Goal: Information Seeking & Learning: Learn about a topic

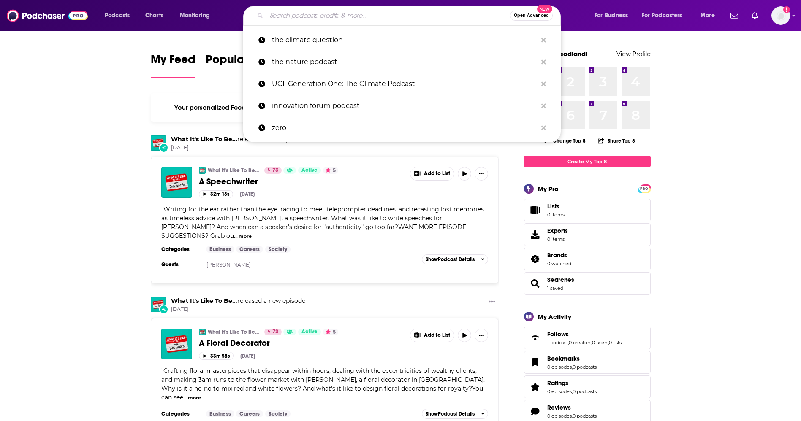
click at [316, 18] on input "Search podcasts, credits, & more..." at bounding box center [388, 16] width 244 height 14
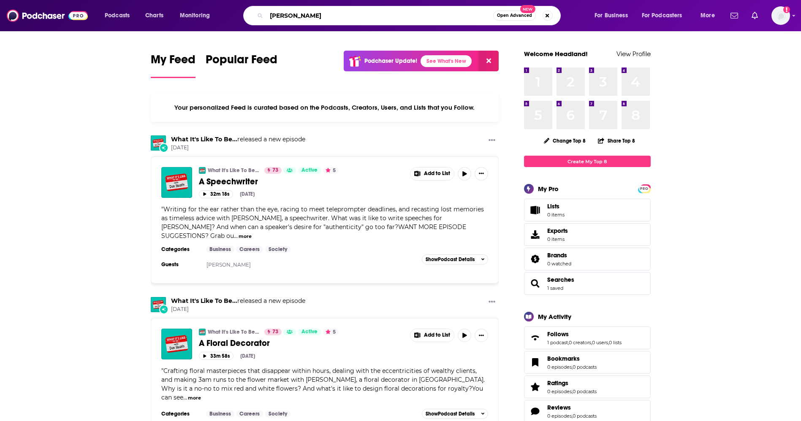
type input "[PERSON_NAME]"
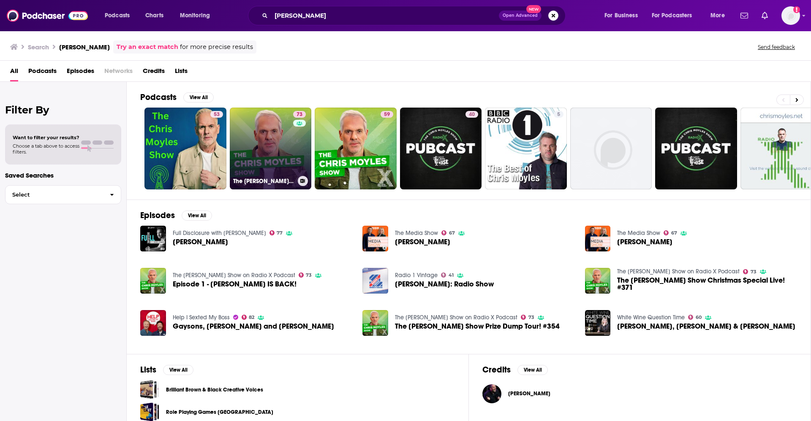
click at [263, 146] on link "73 The [PERSON_NAME] Show on Radio X Podcast" at bounding box center [271, 149] width 82 height 82
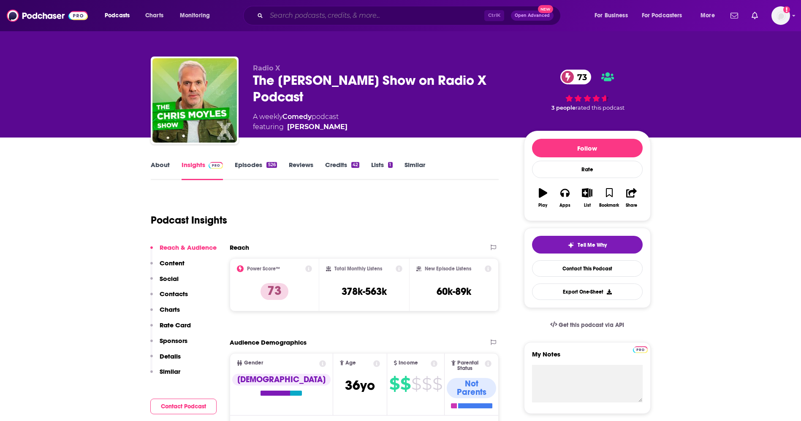
click at [378, 15] on input "Search podcasts, credits, & more..." at bounding box center [375, 16] width 218 height 14
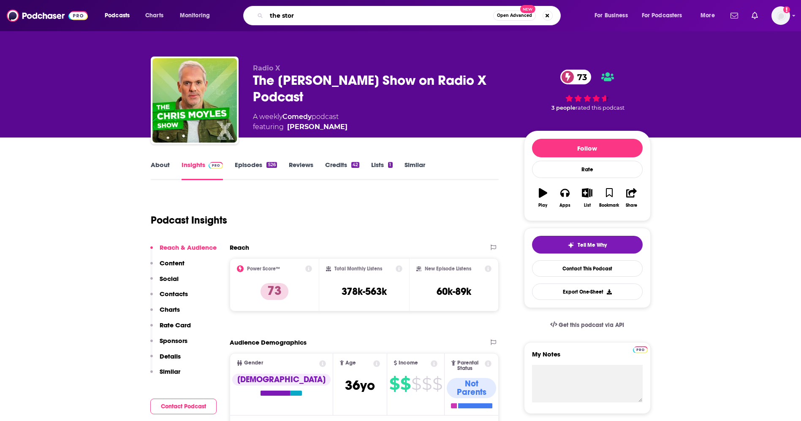
type input "the story"
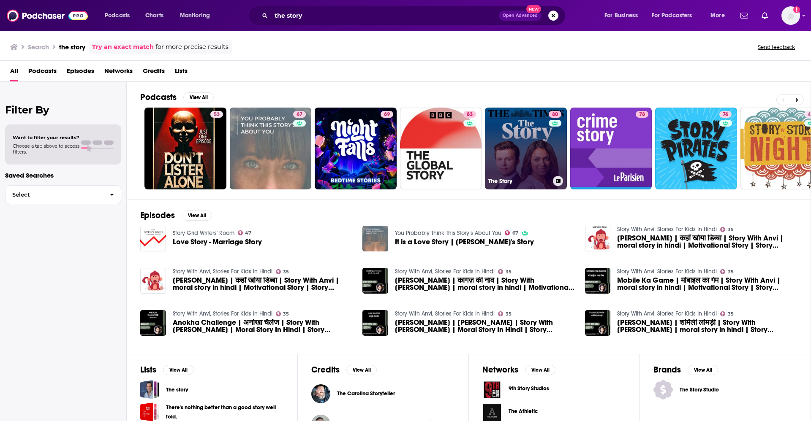
click at [533, 157] on link "80 The Story" at bounding box center [526, 149] width 82 height 82
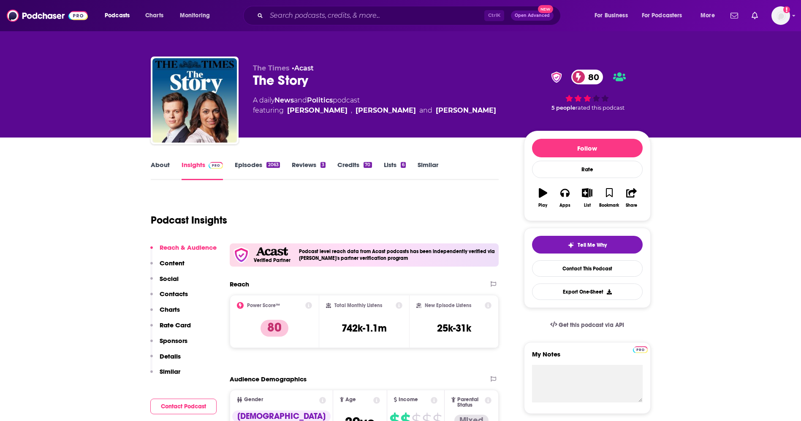
click at [249, 165] on link "Episodes 2063" at bounding box center [257, 170] width 45 height 19
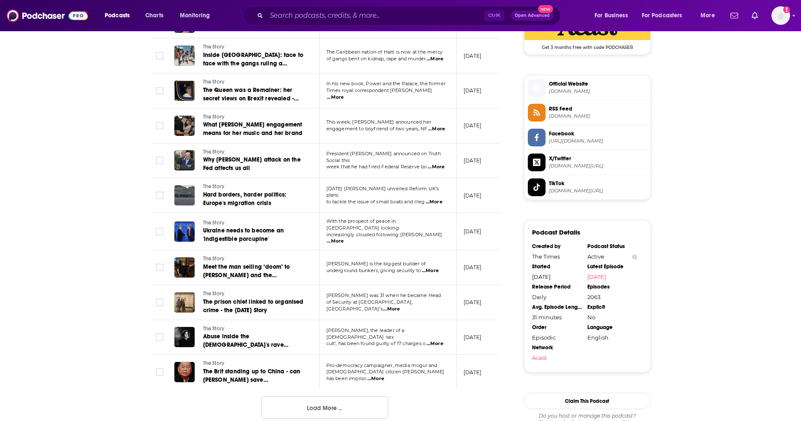
scroll to position [760, 0]
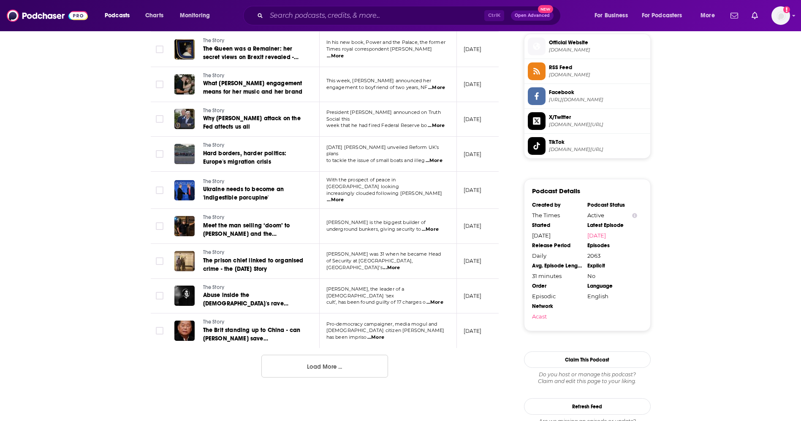
drag, startPoint x: 350, startPoint y: 372, endPoint x: 350, endPoint y: 367, distance: 5.1
click at [350, 372] on button "Load More ..." at bounding box center [324, 366] width 127 height 23
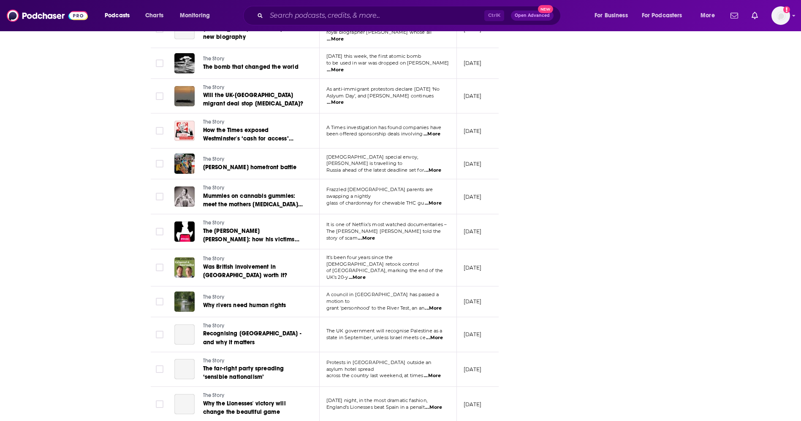
scroll to position [1568, 0]
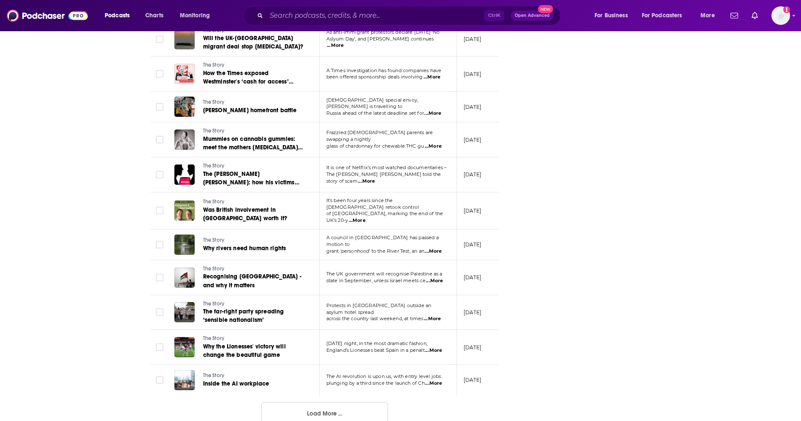
click at [318, 402] on button "Load More ..." at bounding box center [324, 413] width 127 height 23
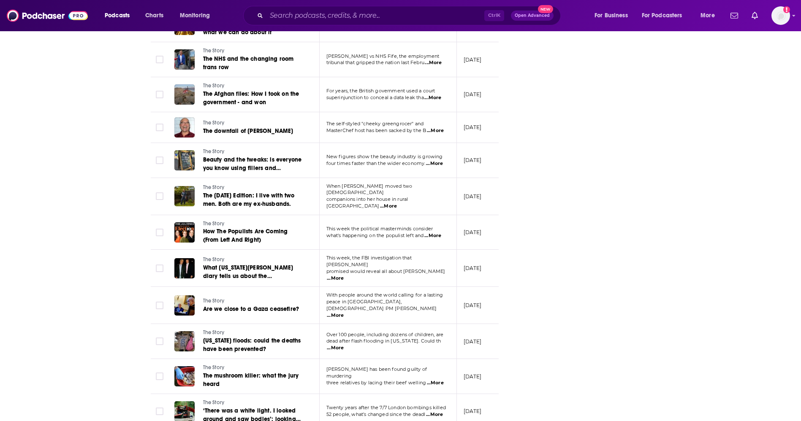
scroll to position [2421, 0]
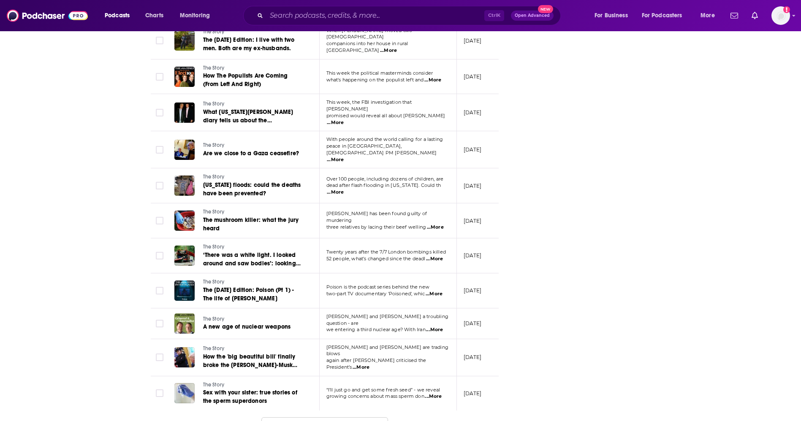
click at [301, 418] on button "Load More ..." at bounding box center [324, 429] width 127 height 23
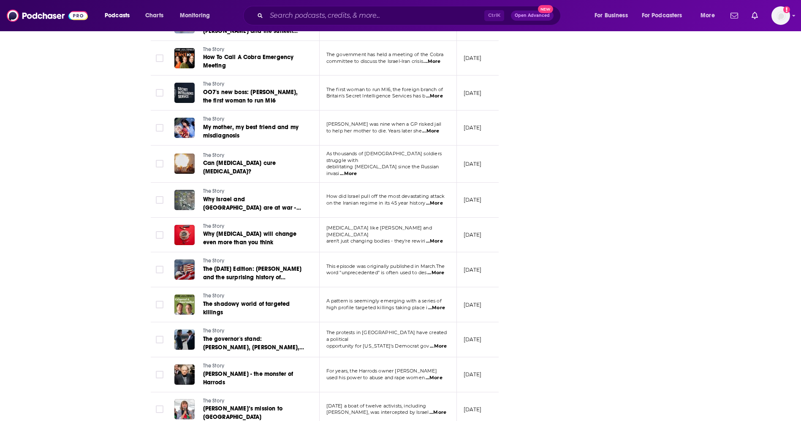
scroll to position [3270, 0]
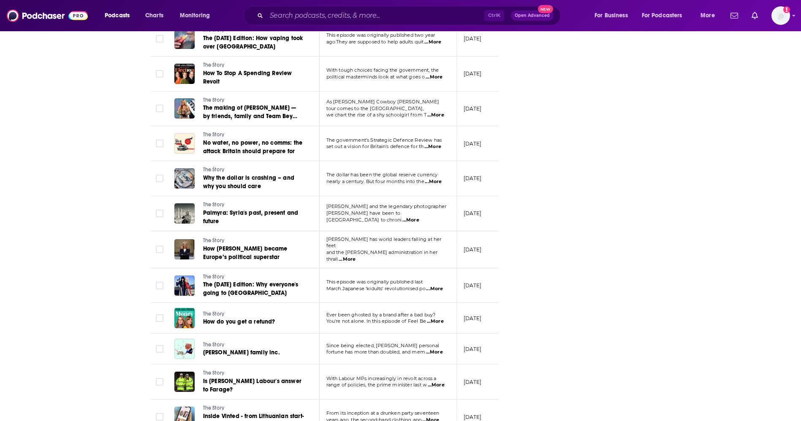
scroll to position [4093, 0]
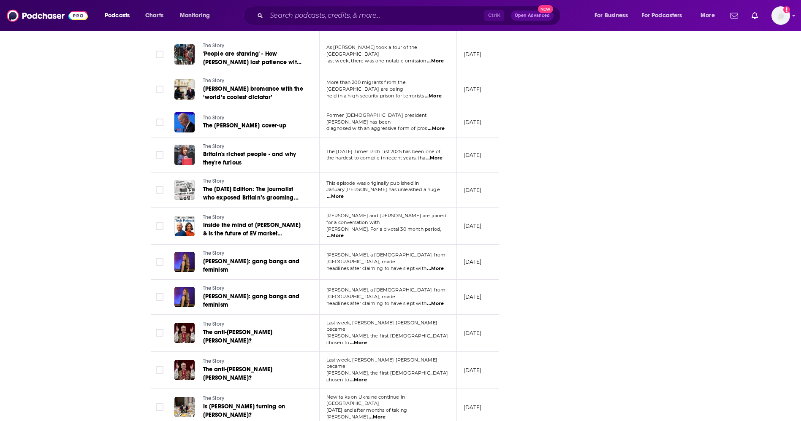
scroll to position [4935, 0]
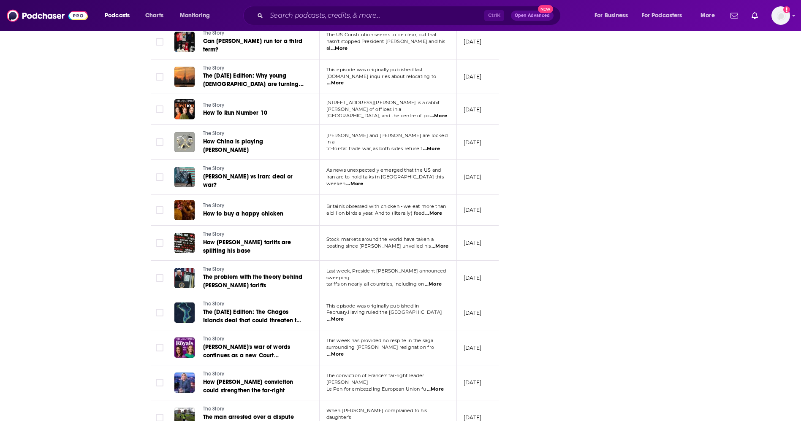
scroll to position [5505, 0]
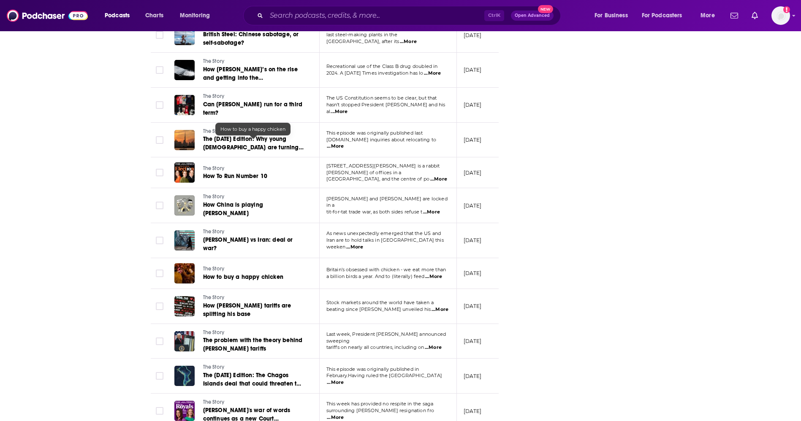
click at [214, 274] on span "How to buy a happy chicken" at bounding box center [243, 277] width 80 height 7
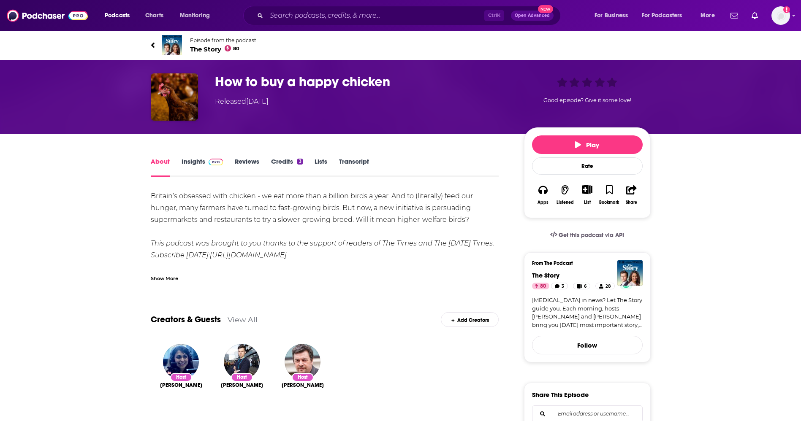
click at [198, 162] on link "Insights" at bounding box center [203, 166] width 42 height 19
